Goal: Task Accomplishment & Management: Complete application form

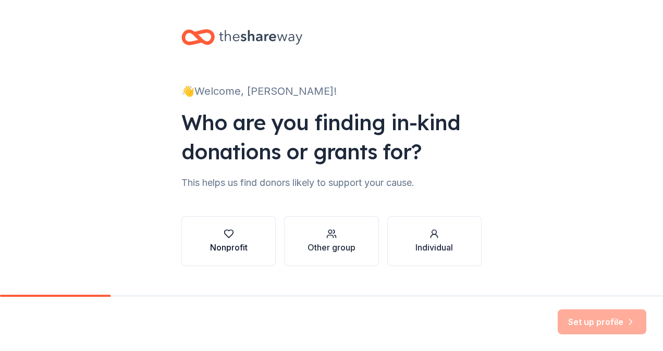
click at [225, 238] on icon "button" at bounding box center [228, 234] width 9 height 8
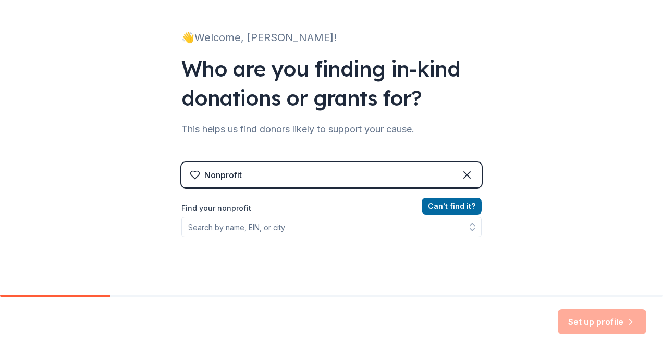
scroll to position [54, 0]
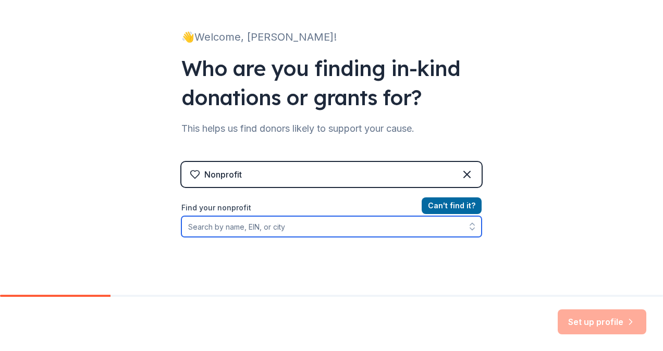
click at [296, 224] on input "Find your nonprofit" at bounding box center [331, 226] width 300 height 21
type input "freedom high school"
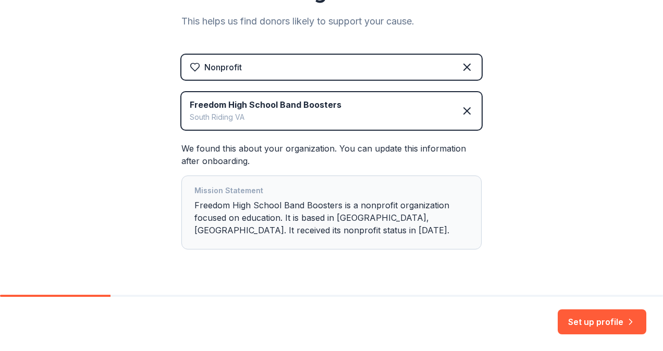
scroll to position [163, 0]
click at [461, 111] on icon at bounding box center [467, 110] width 13 height 13
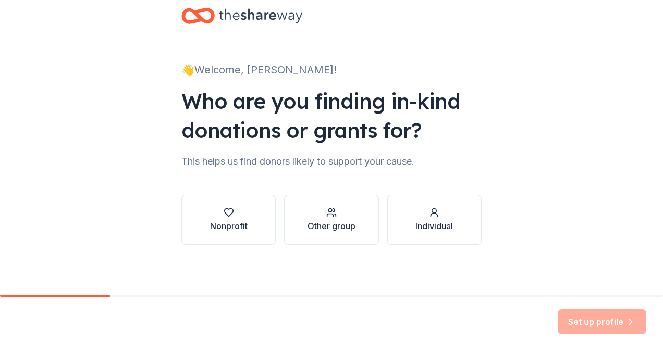
scroll to position [21, 0]
click at [244, 213] on button "Nonprofit" at bounding box center [228, 220] width 94 height 50
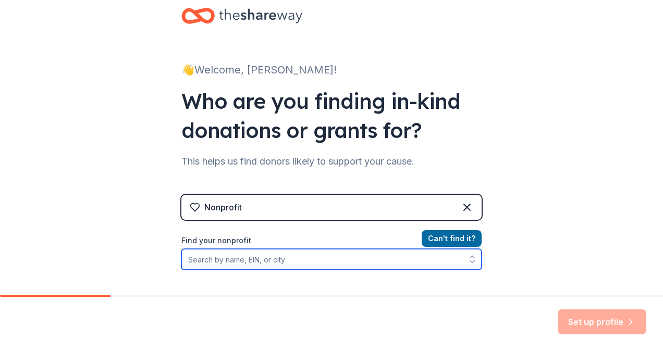
click at [246, 263] on input "Find your nonprofit" at bounding box center [331, 259] width 300 height 21
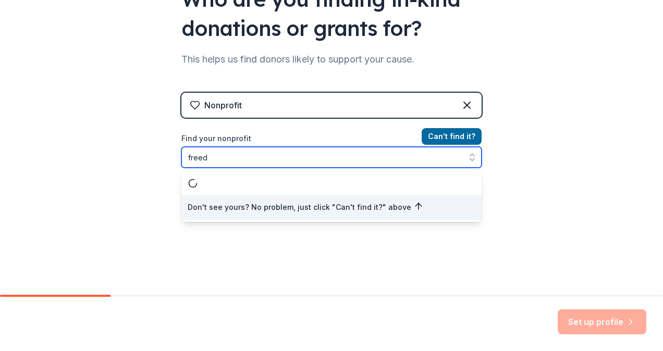
scroll to position [0, 0]
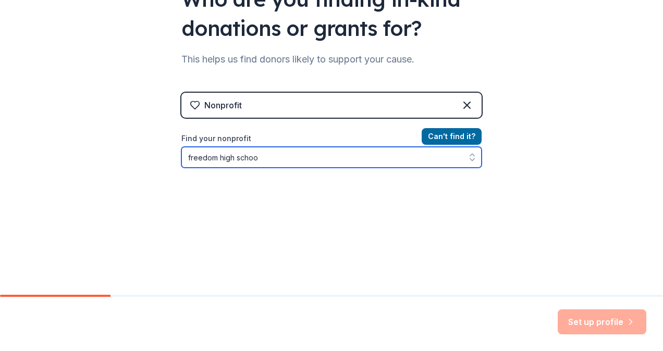
type input "freedom high school"
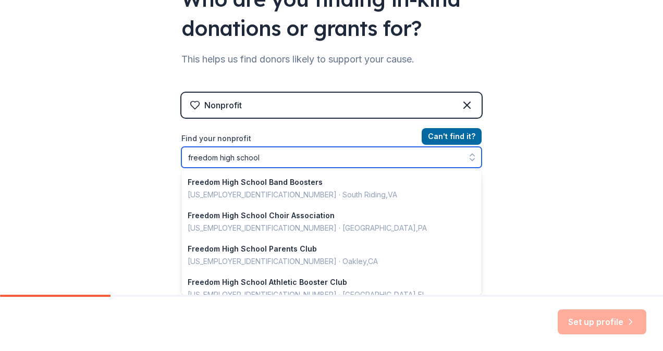
scroll to position [369, 0]
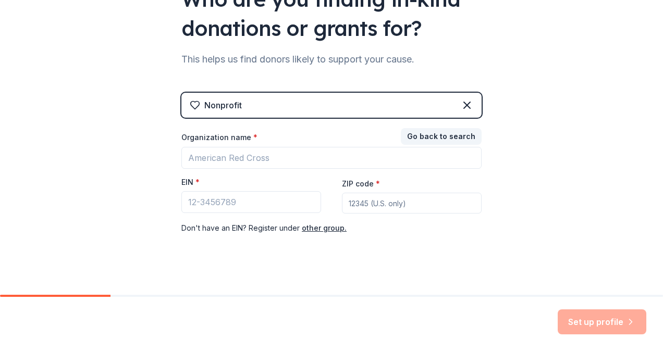
click at [100, 138] on div "👋 Welcome, [PERSON_NAME]! Who are you finding in-kind donations or grants for? …" at bounding box center [331, 90] width 663 height 429
click at [224, 102] on div "Nonprofit" at bounding box center [223, 105] width 38 height 13
click at [456, 133] on button "Go back to search" at bounding box center [441, 136] width 81 height 17
